Goal: Task Accomplishment & Management: Use online tool/utility

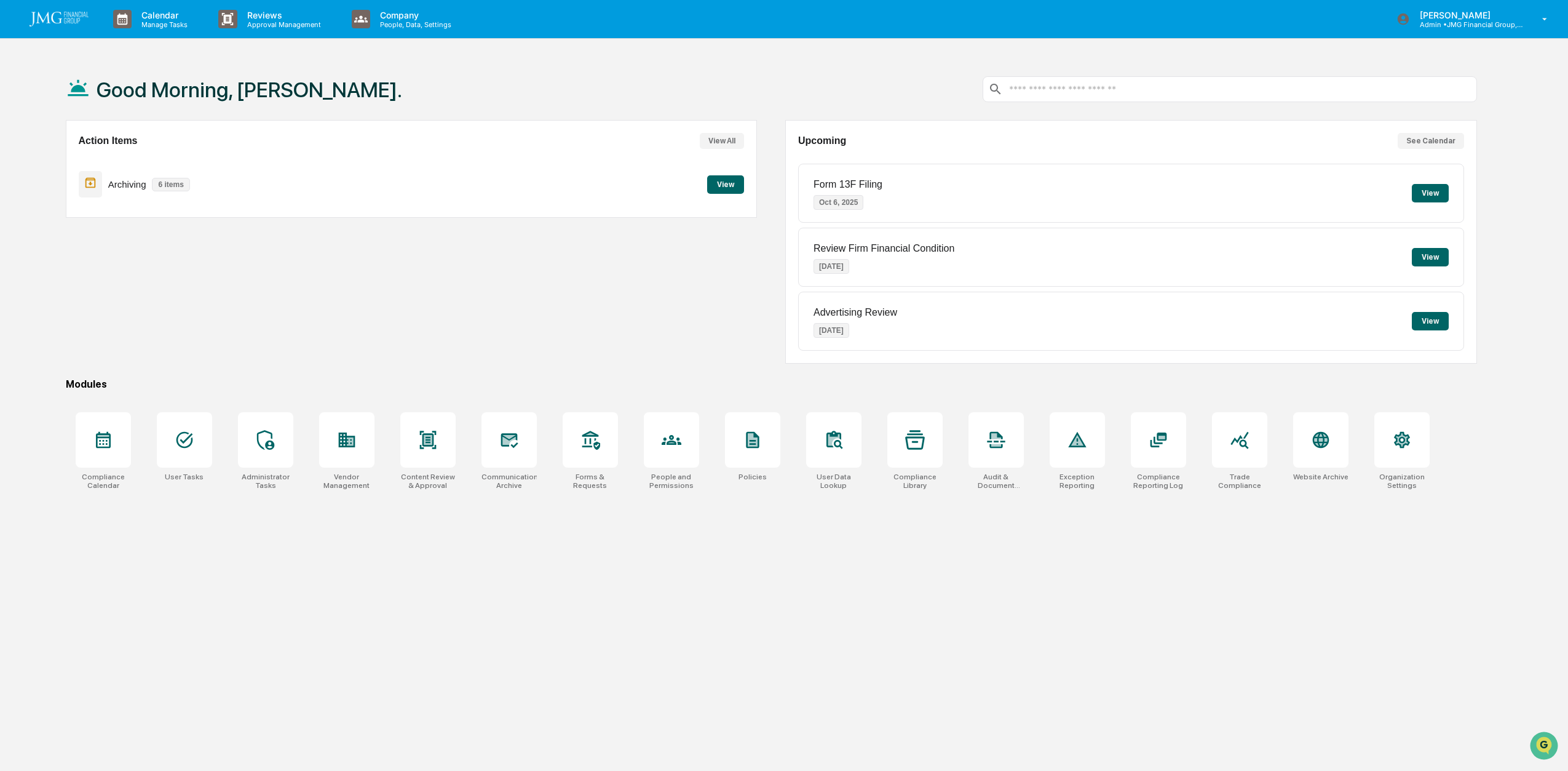
click at [503, 438] on icon at bounding box center [509, 440] width 13 height 10
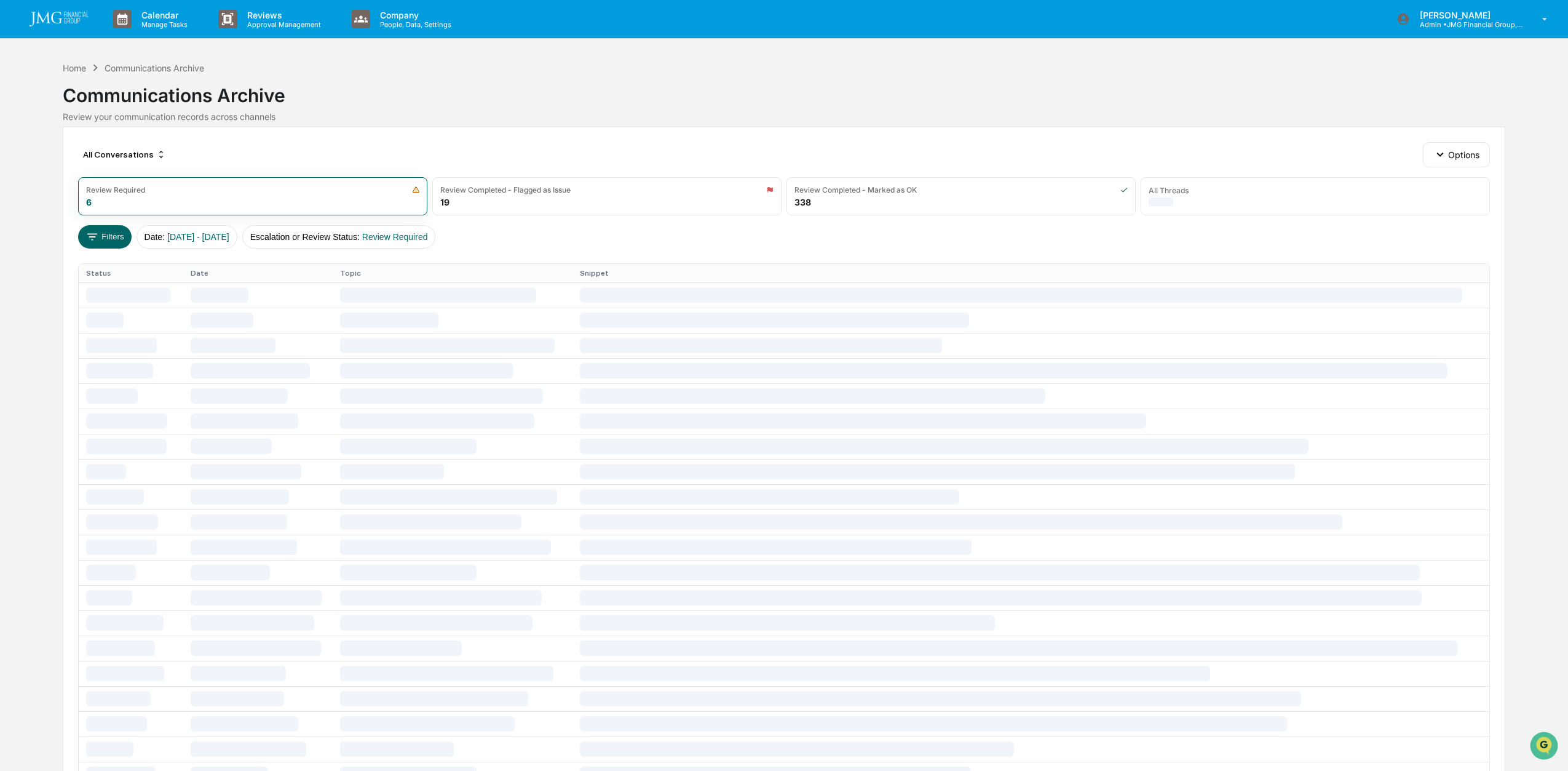
click at [100, 238] on button "Filters" at bounding box center [105, 237] width 53 height 23
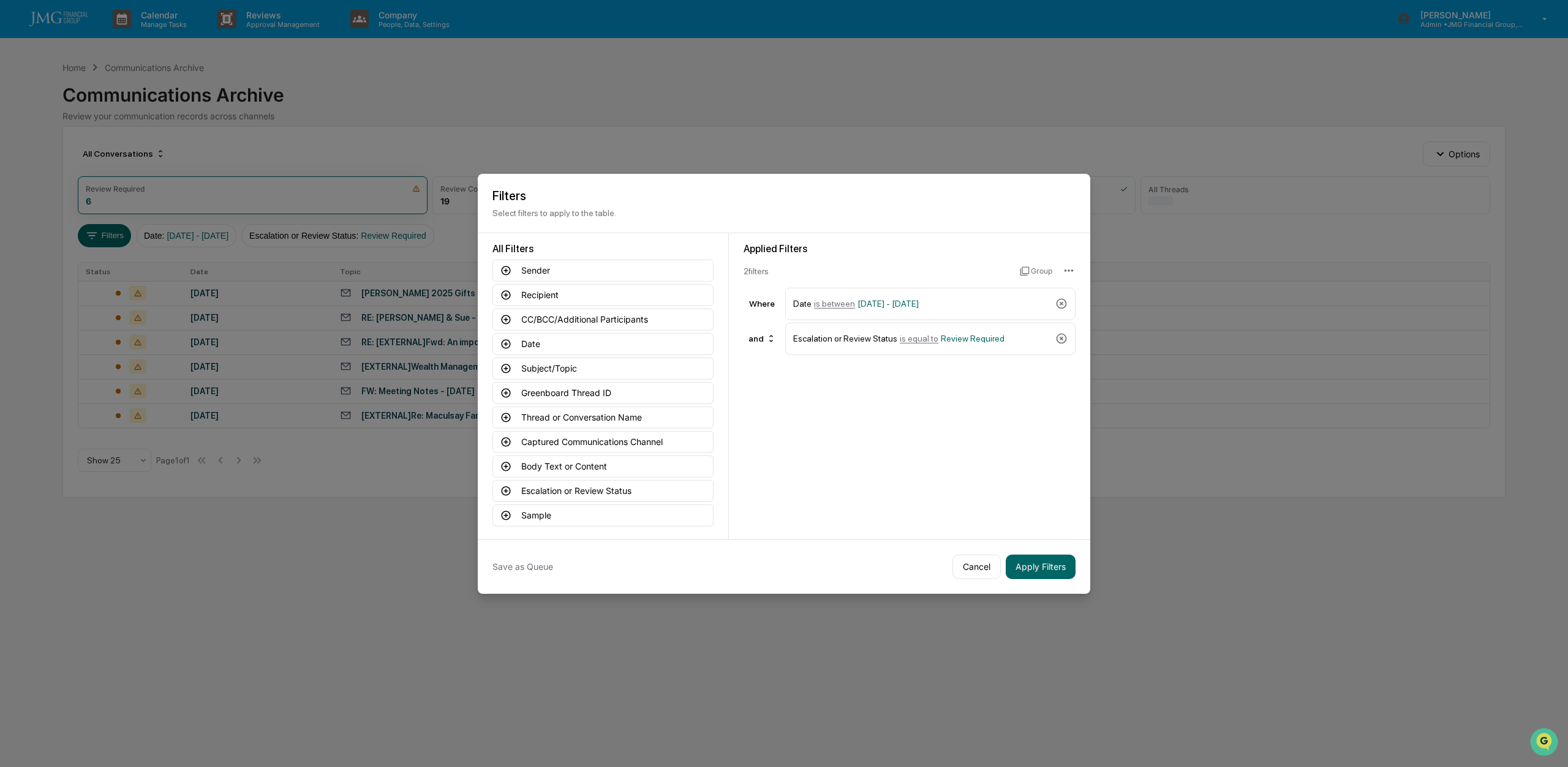
click at [1059, 333] on icon at bounding box center [1061, 338] width 12 height 12
click at [580, 435] on button "Captured Communications Channel" at bounding box center [602, 442] width 221 height 22
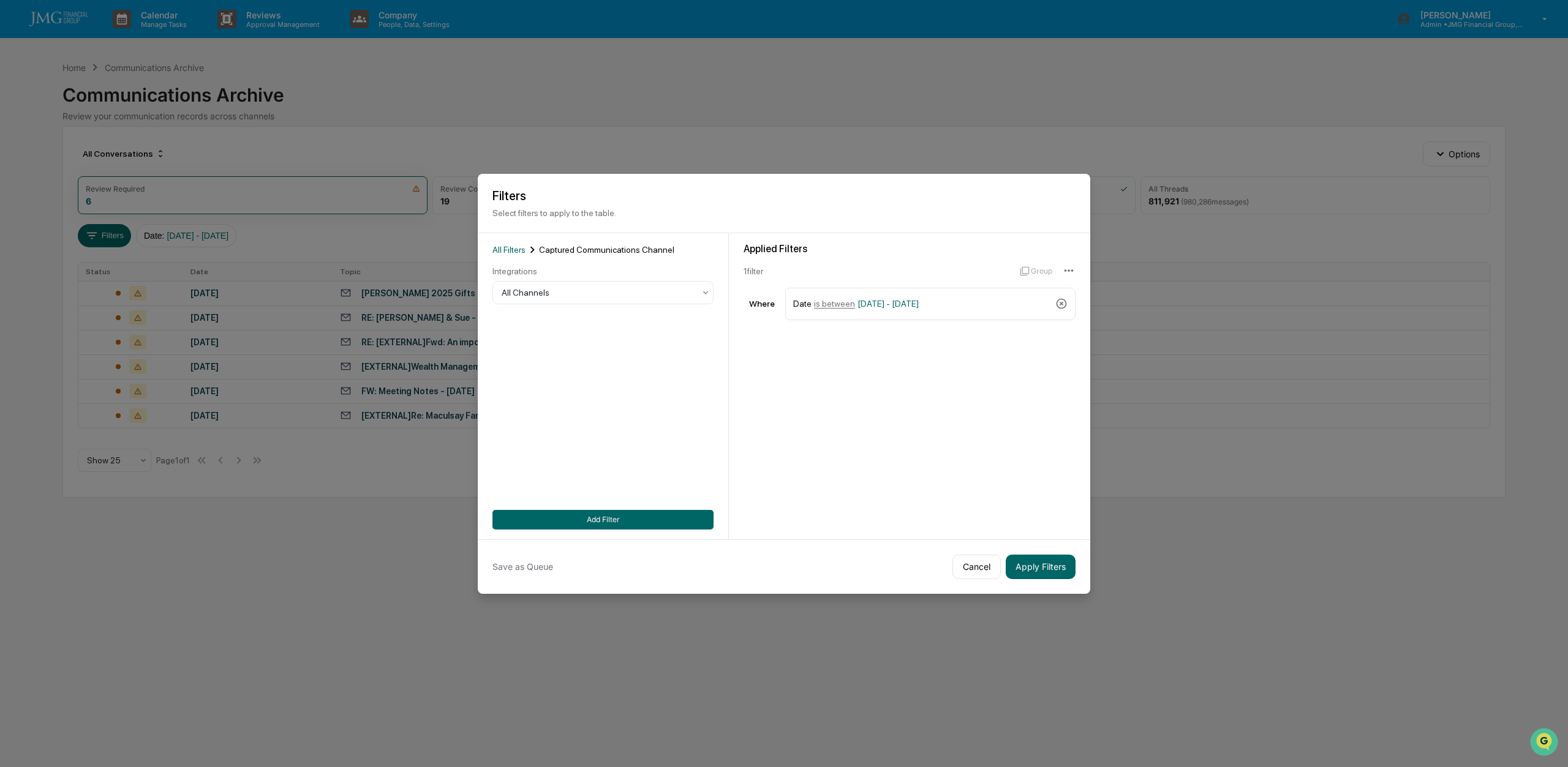
click at [562, 290] on div at bounding box center [598, 292] width 193 height 12
click at [523, 368] on div "SMS" at bounding box center [600, 368] width 220 height 25
click at [1048, 561] on button "Apply Filters" at bounding box center [1040, 567] width 70 height 25
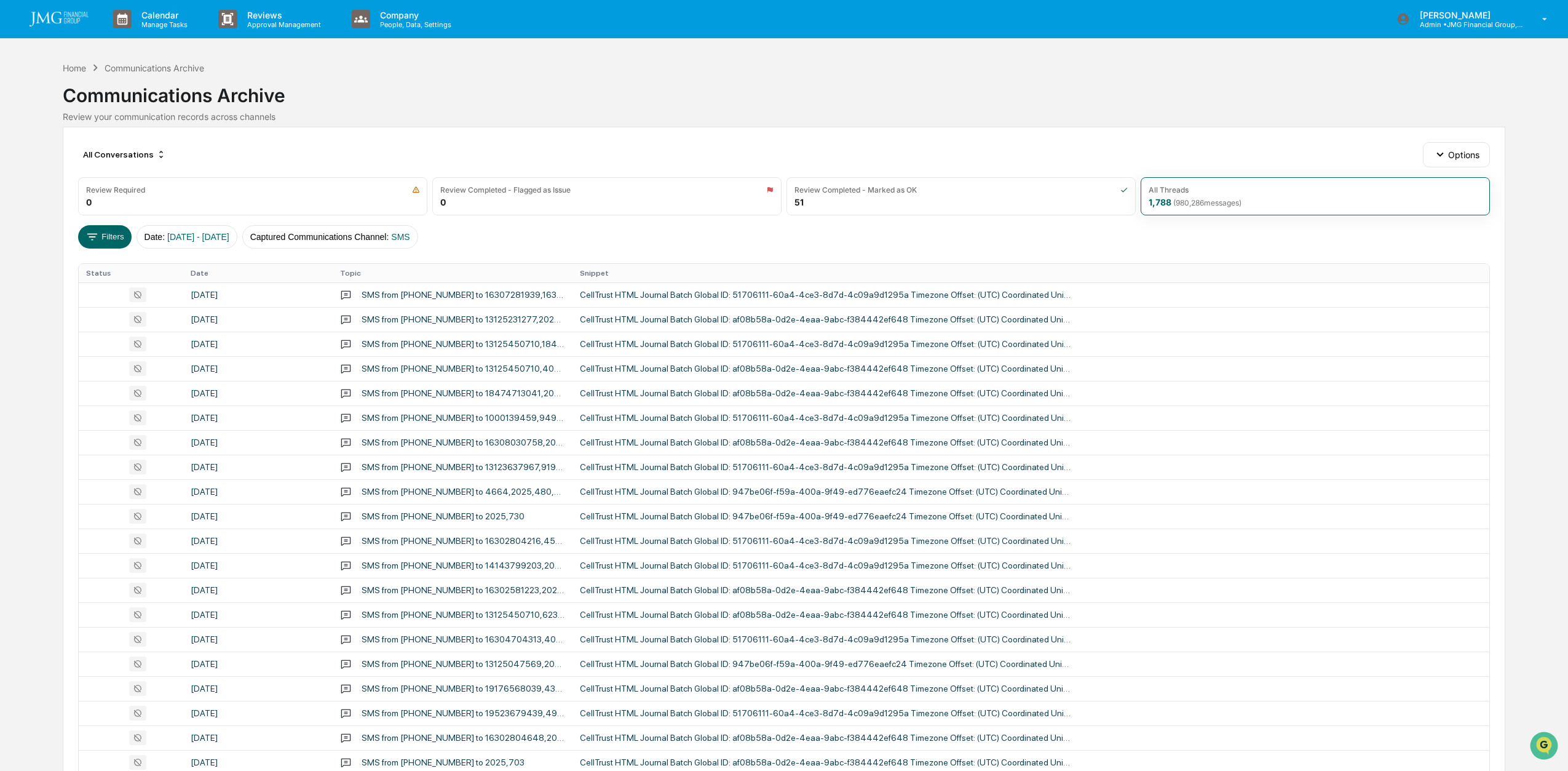
click at [203, 268] on th "Date" at bounding box center [257, 273] width 149 height 18
click at [224, 297] on div "[DATE]" at bounding box center [258, 295] width 135 height 10
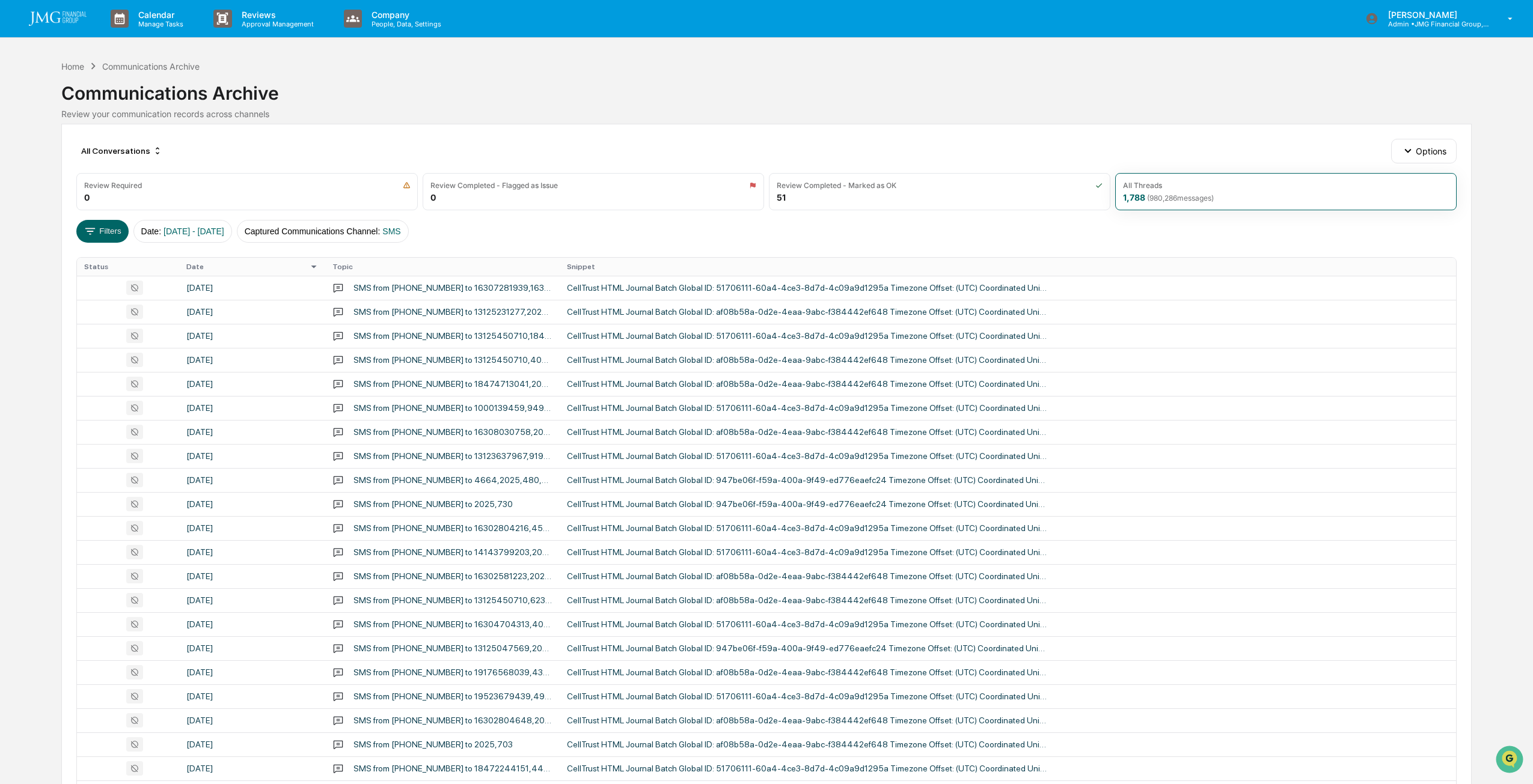
click at [19, 68] on div "Calendar Manage Tasks Reviews Approval Management Company People, Data, Setting…" at bounding box center [766, 472] width 1533 height 945
